Goal: Task Accomplishment & Management: Use online tool/utility

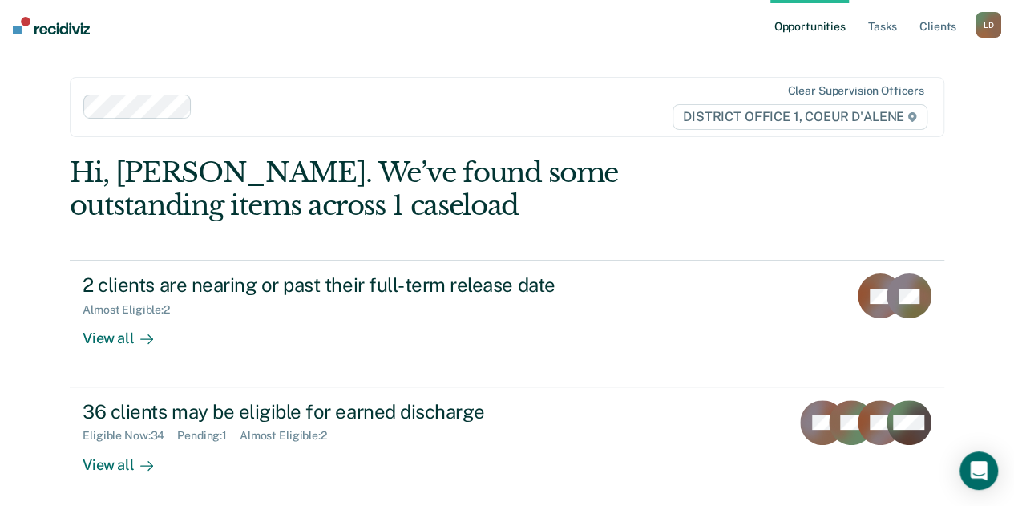
scroll to position [80, 0]
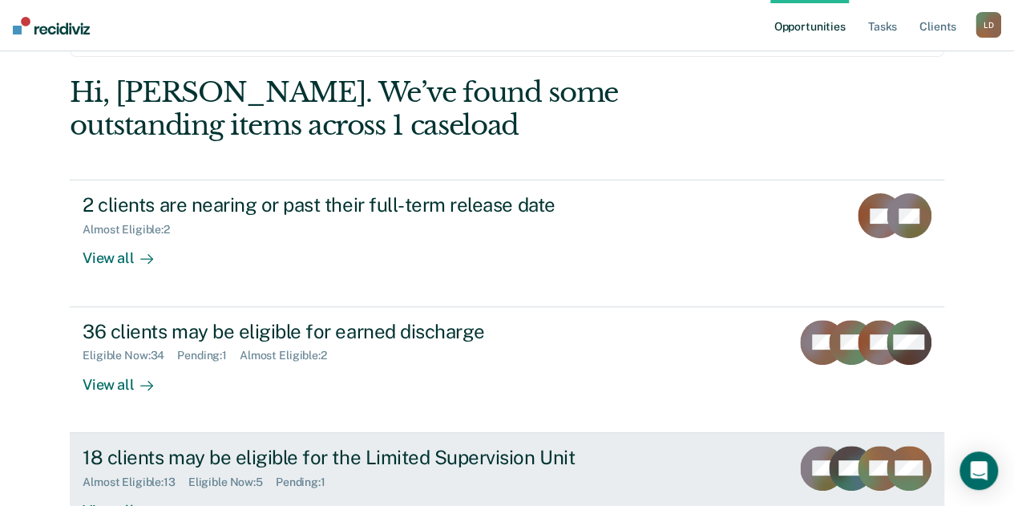
click at [415, 461] on div "18 clients may be eligible for the Limited Supervision Unit" at bounding box center [364, 457] width 563 height 23
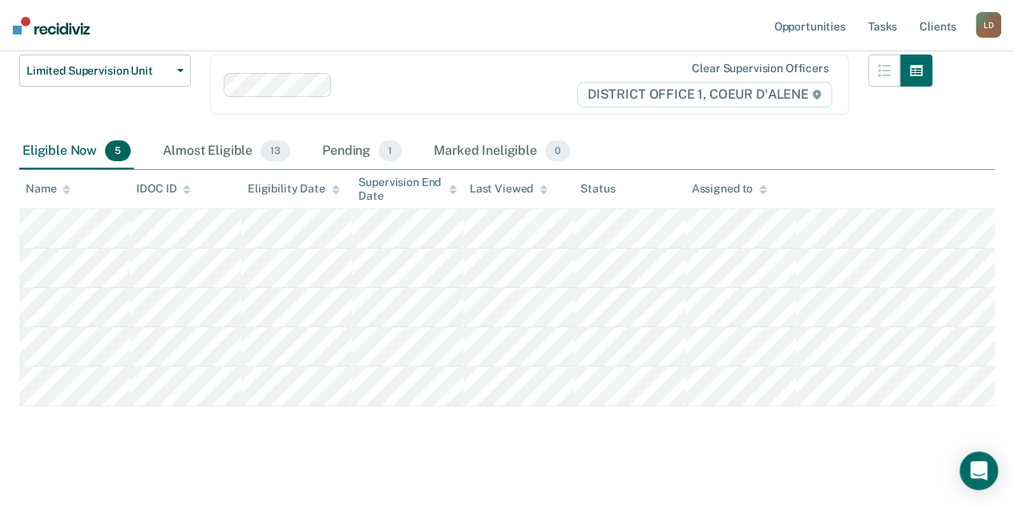
scroll to position [173, 0]
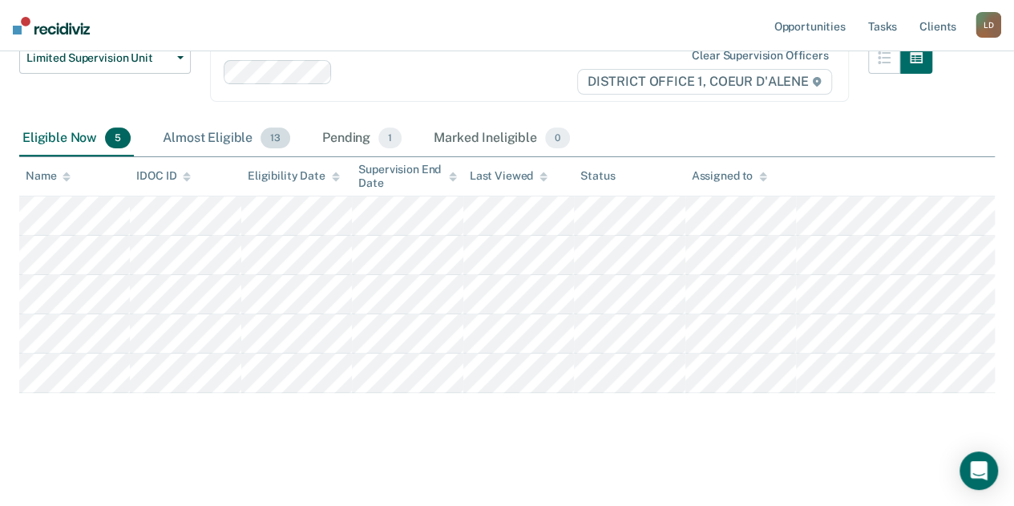
click at [222, 139] on div "Almost Eligible 13" at bounding box center [227, 138] width 134 height 35
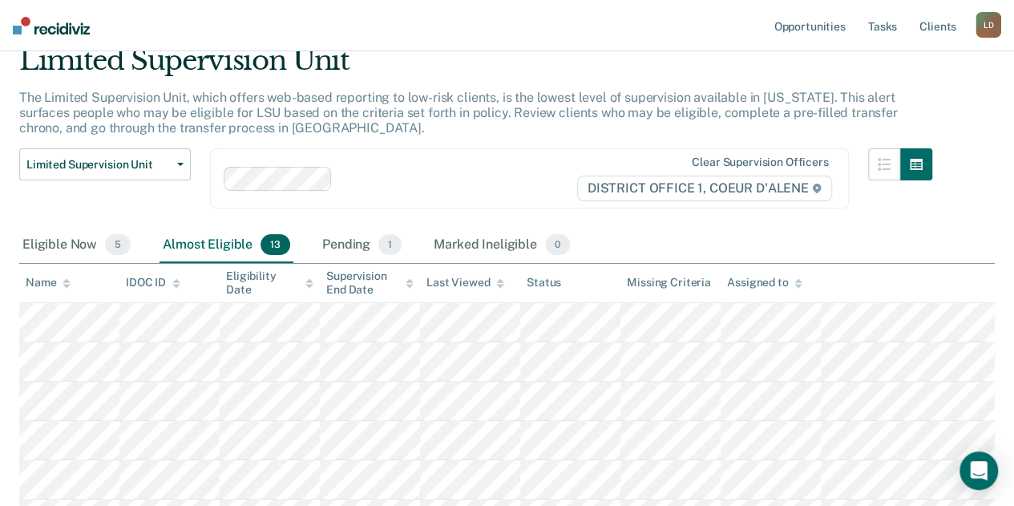
scroll to position [0, 0]
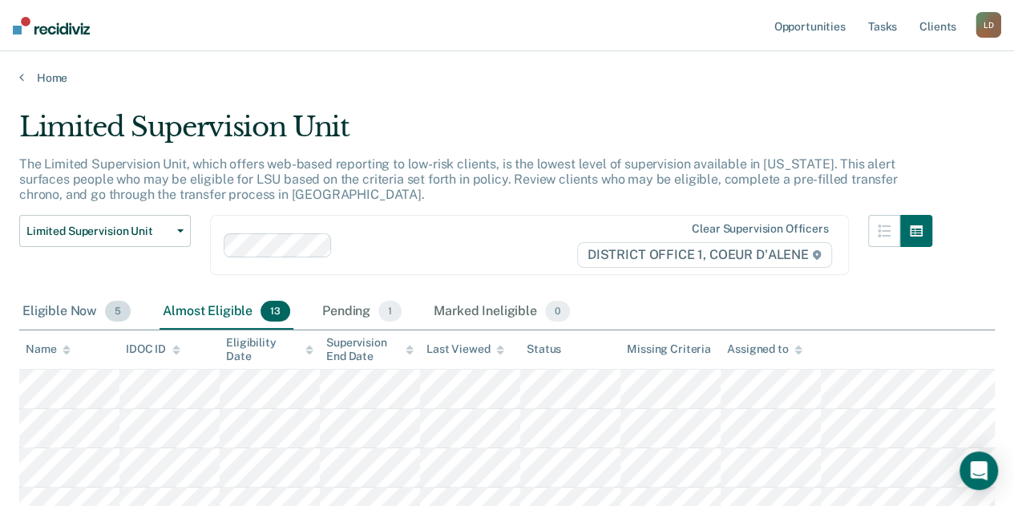
click at [79, 312] on div "Eligible Now 5" at bounding box center [76, 311] width 115 height 35
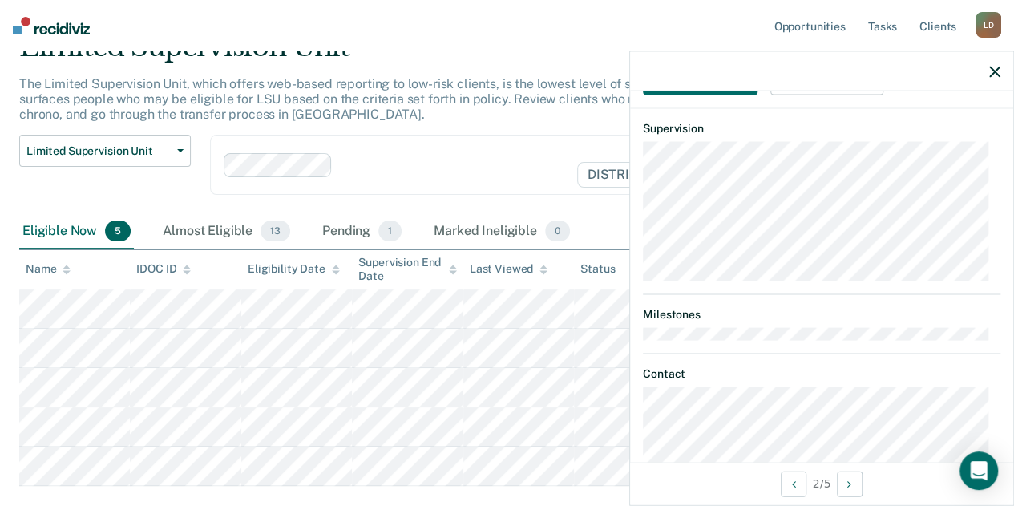
scroll to position [527, 0]
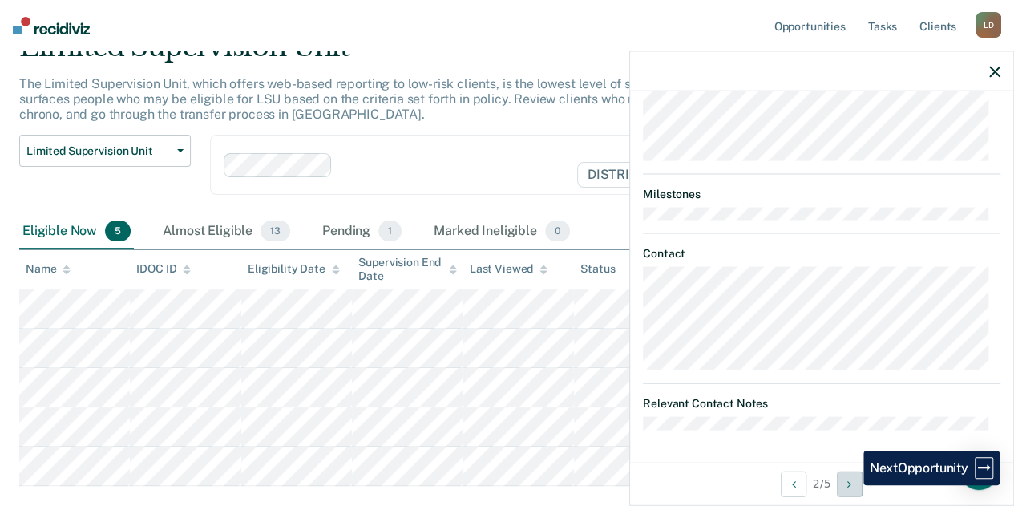
click at [851, 485] on icon "Next Opportunity" at bounding box center [849, 483] width 4 height 11
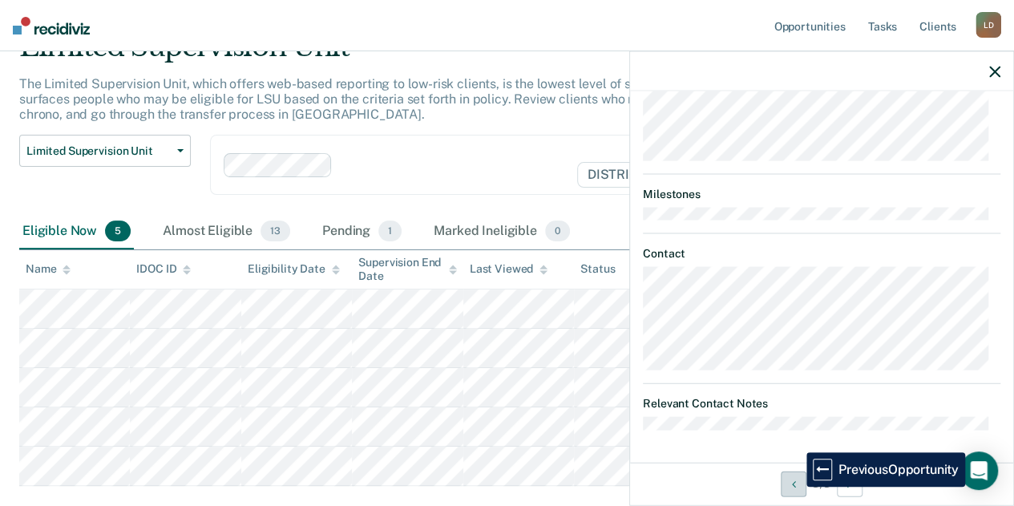
click at [794, 487] on button "Previous Opportunity" at bounding box center [794, 484] width 26 height 26
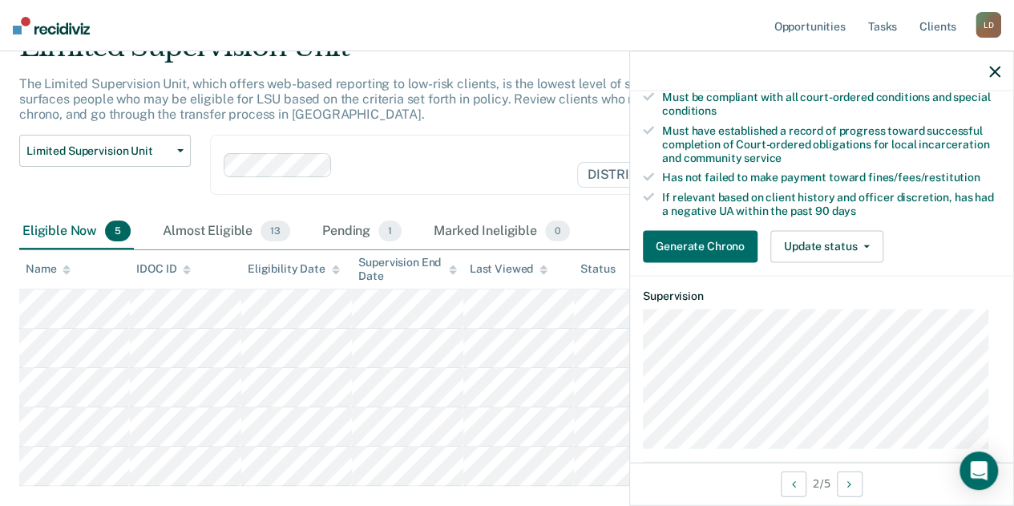
scroll to position [0, 0]
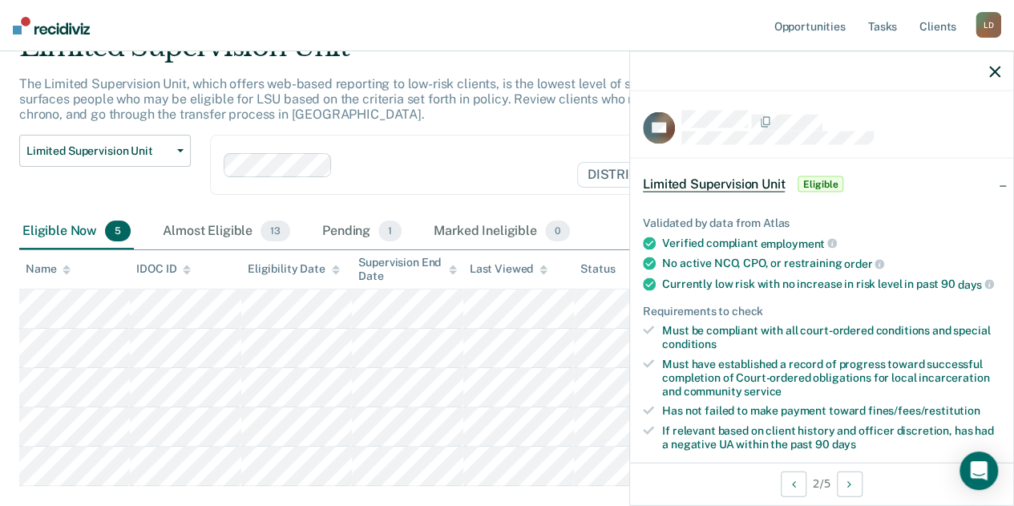
click at [733, 185] on span "Limited Supervision Unit" at bounding box center [714, 184] width 142 height 16
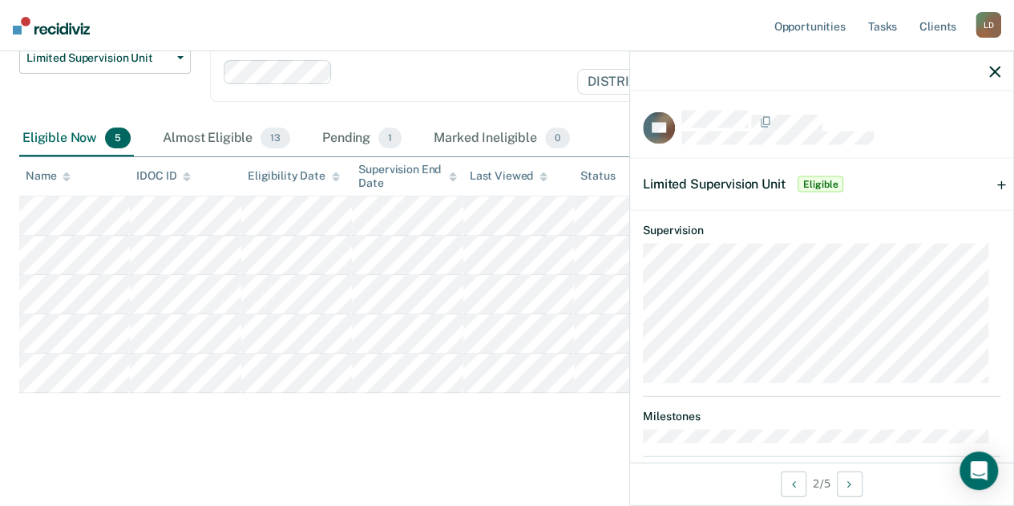
scroll to position [217, 0]
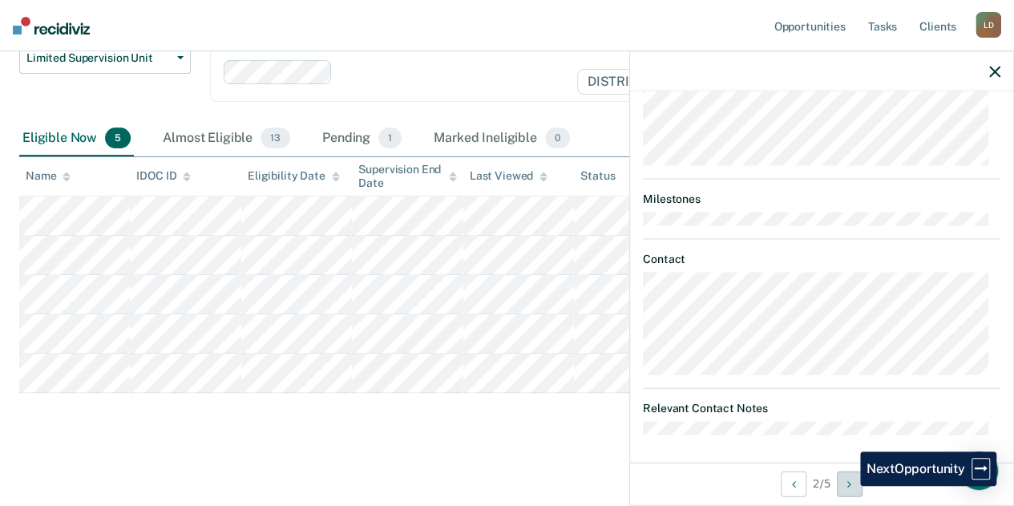
click at [848, 486] on button "Next Opportunity" at bounding box center [850, 484] width 26 height 26
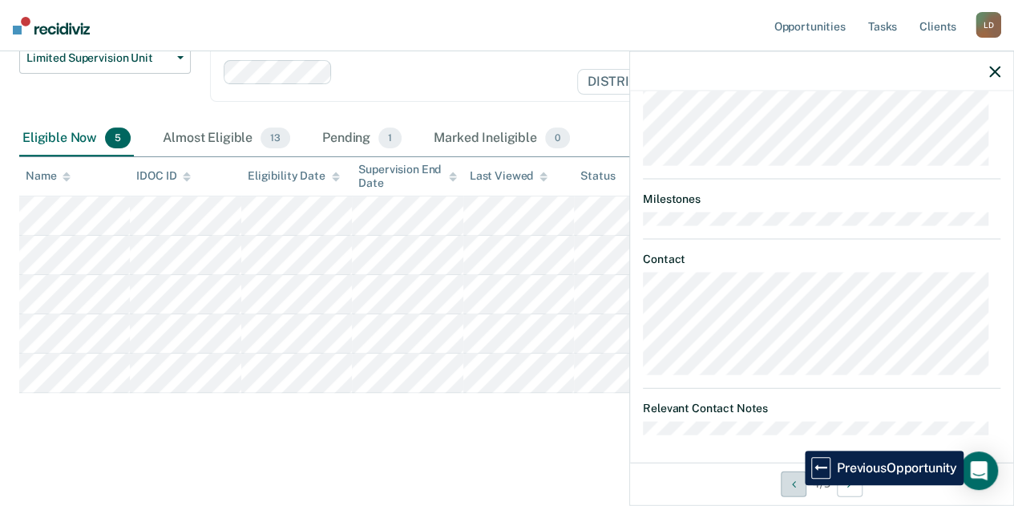
click at [793, 485] on icon "Previous Opportunity" at bounding box center [794, 483] width 4 height 11
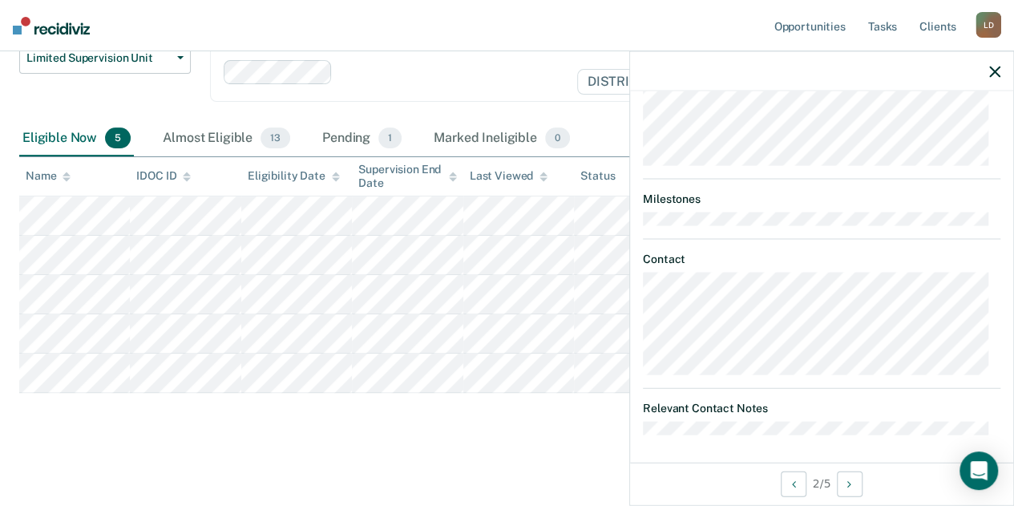
click at [994, 69] on icon "button" at bounding box center [994, 71] width 11 height 11
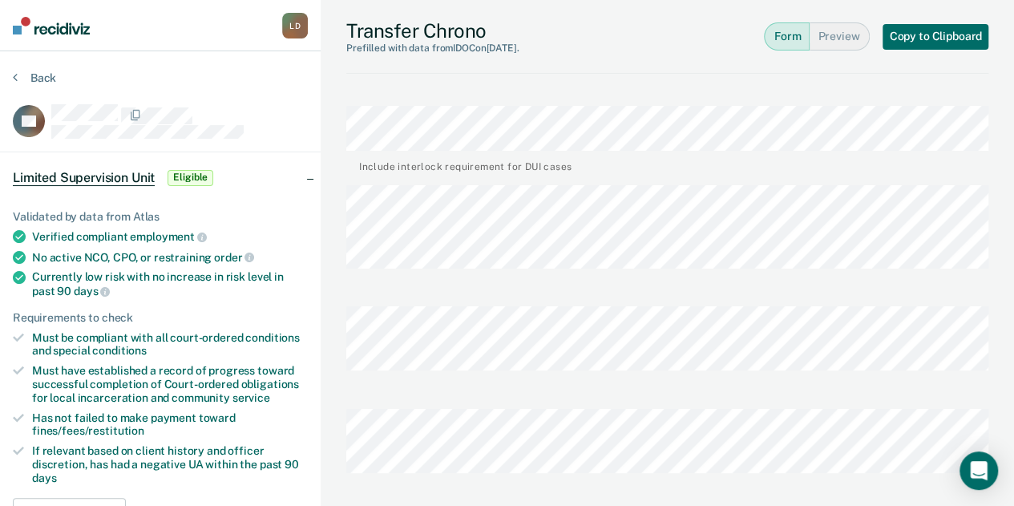
click at [774, 40] on button "Form" at bounding box center [787, 36] width 46 height 28
click at [851, 33] on button "Preview" at bounding box center [840, 36] width 60 height 28
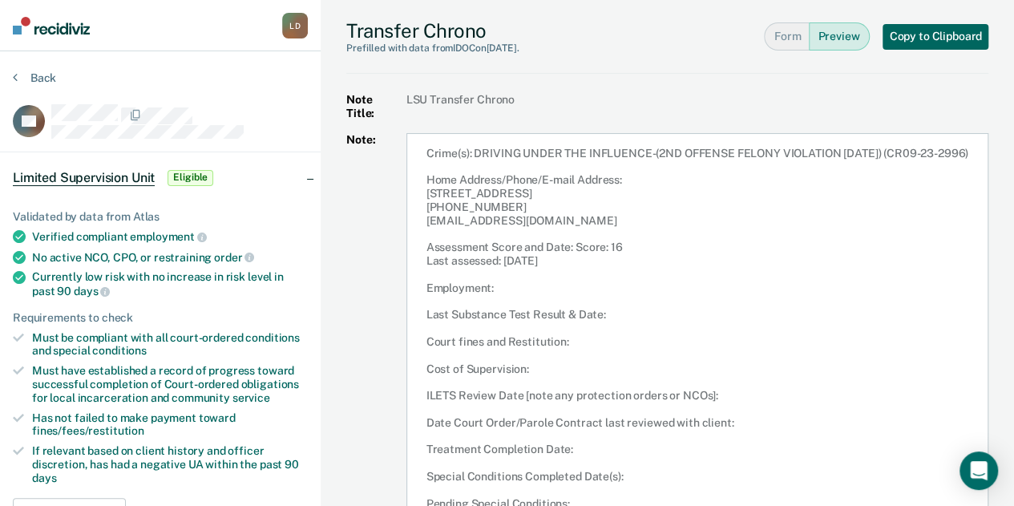
click at [947, 32] on button "Copy to Clipboard" at bounding box center [936, 37] width 106 height 26
click at [809, 41] on button "Form" at bounding box center [786, 36] width 45 height 28
